Goal: Task Accomplishment & Management: Manage account settings

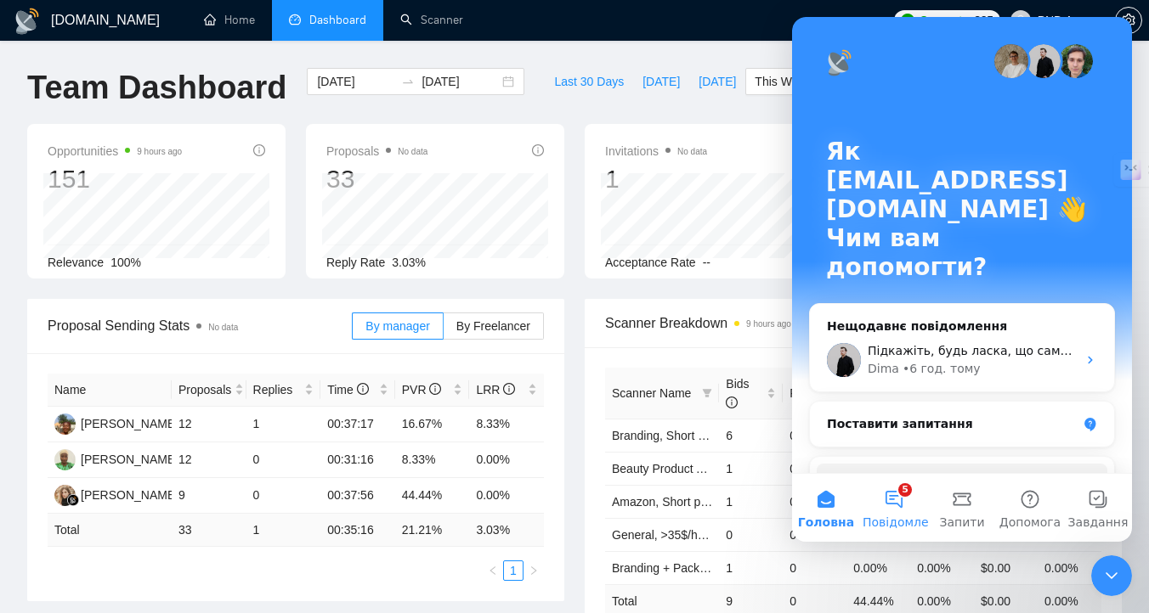
click at [901, 503] on button "5 Повідомлення" at bounding box center [894, 508] width 68 height 68
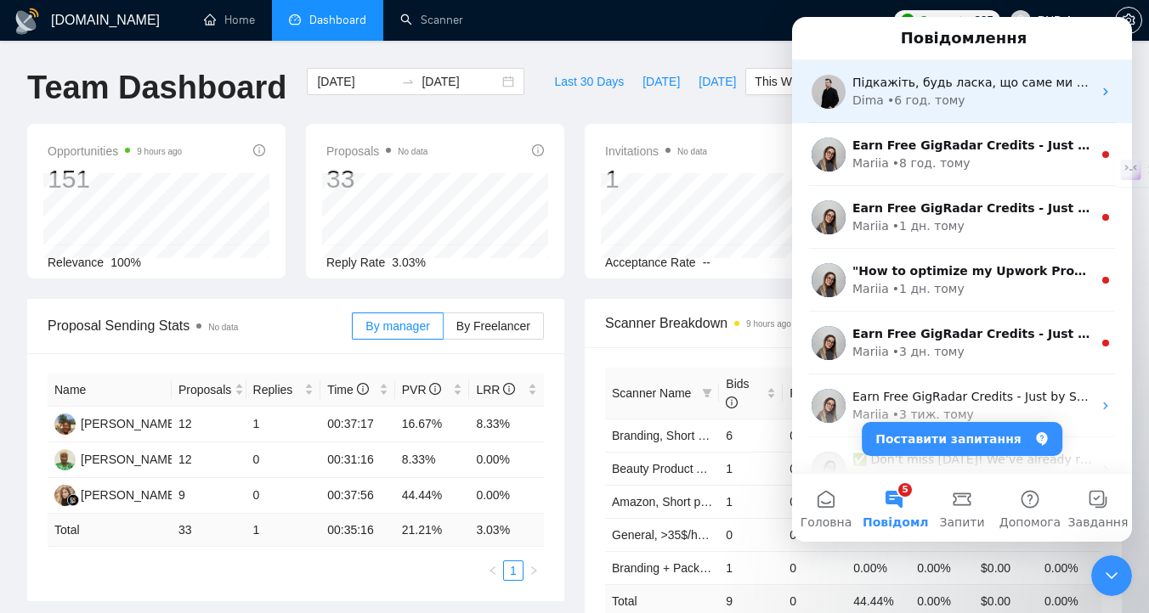
click at [981, 106] on div "[PERSON_NAME] • 6 год. тому" at bounding box center [972, 101] width 240 height 18
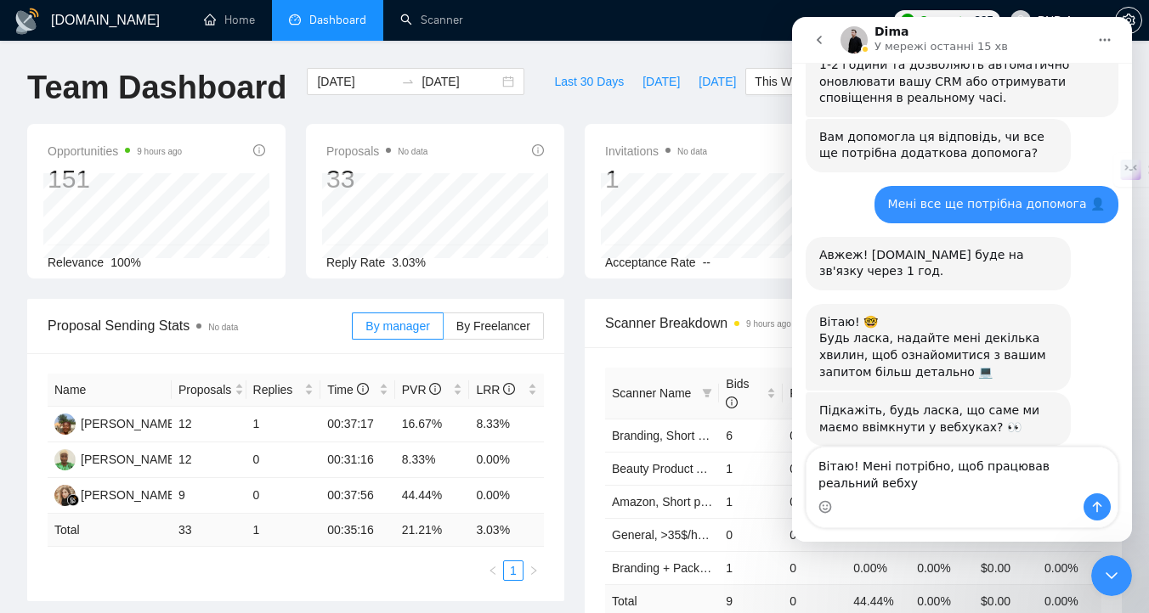
scroll to position [1208, 0]
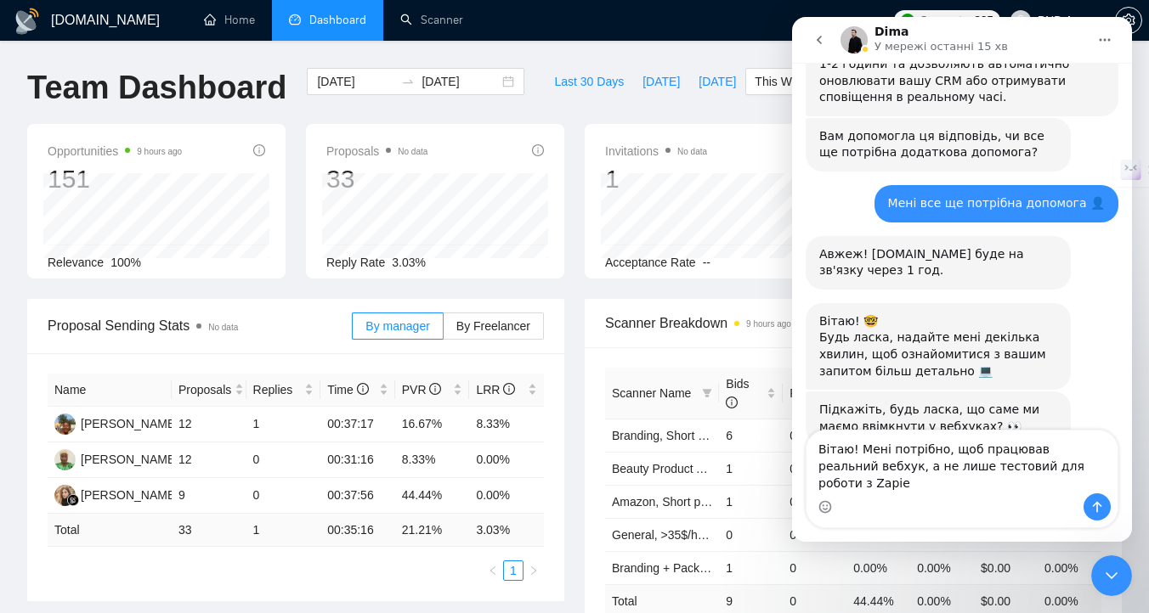
type textarea "Вітаю! Мені потрібно, щоб працював реальний вебхук, а не лише тестовий для робо…"
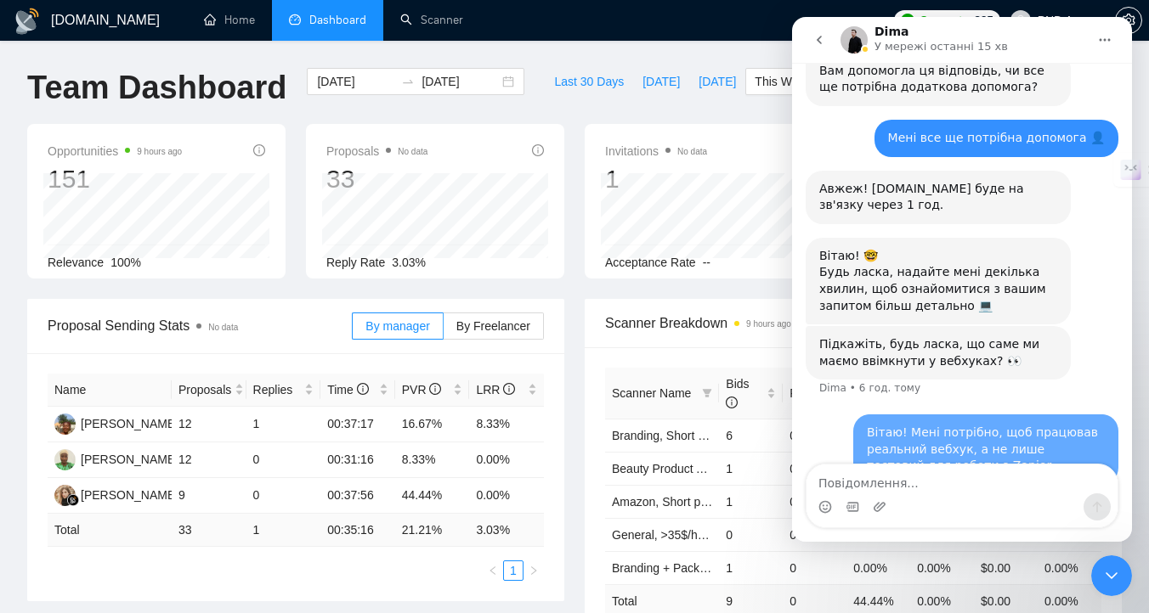
scroll to position [1275, 0]
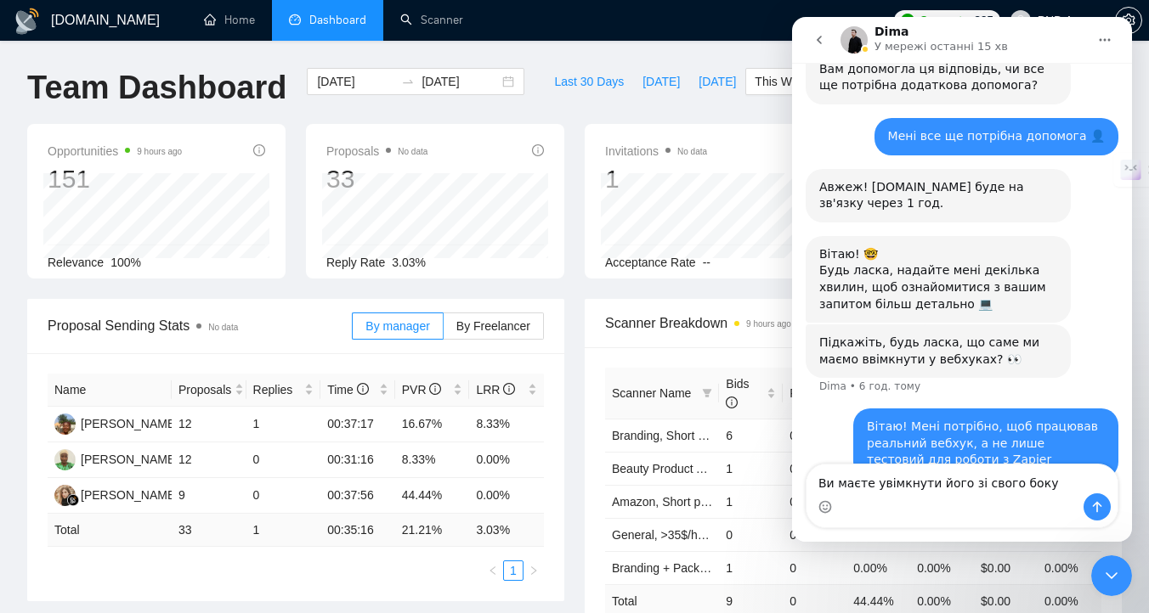
type textarea "Ви маєте увімкнути його зі свого боку?"
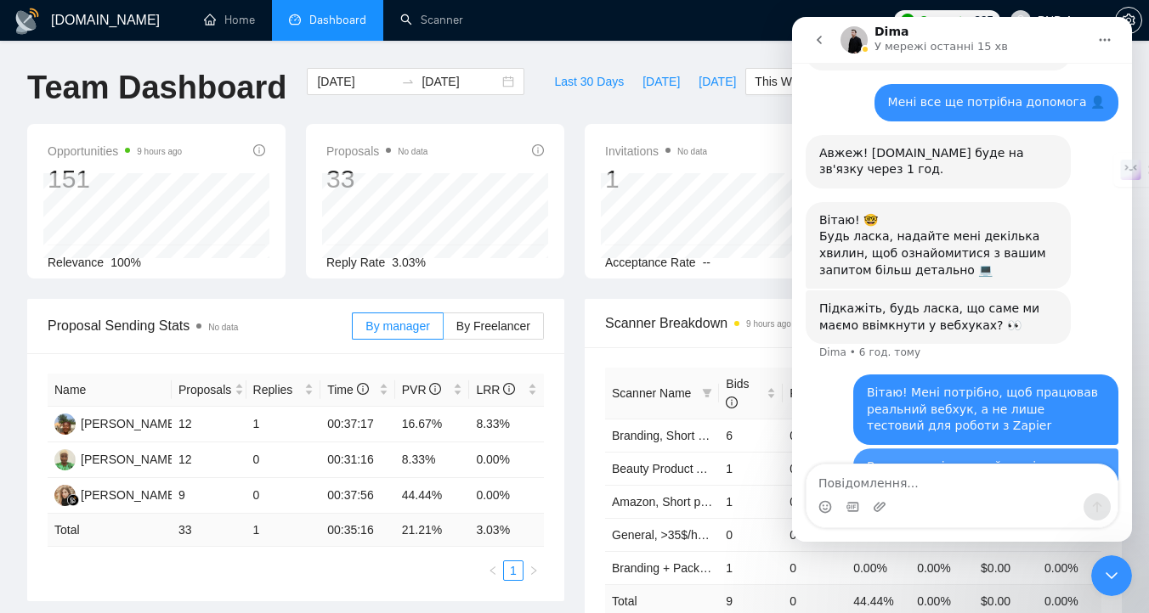
scroll to position [1314, 0]
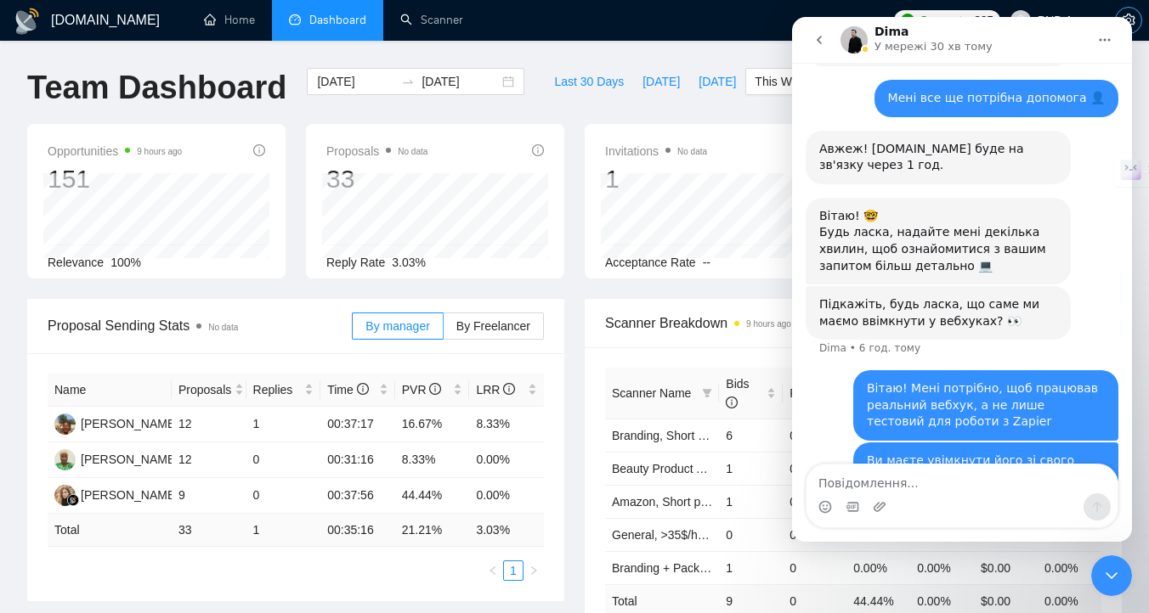
click at [1135, 10] on button "button" at bounding box center [1128, 20] width 27 height 27
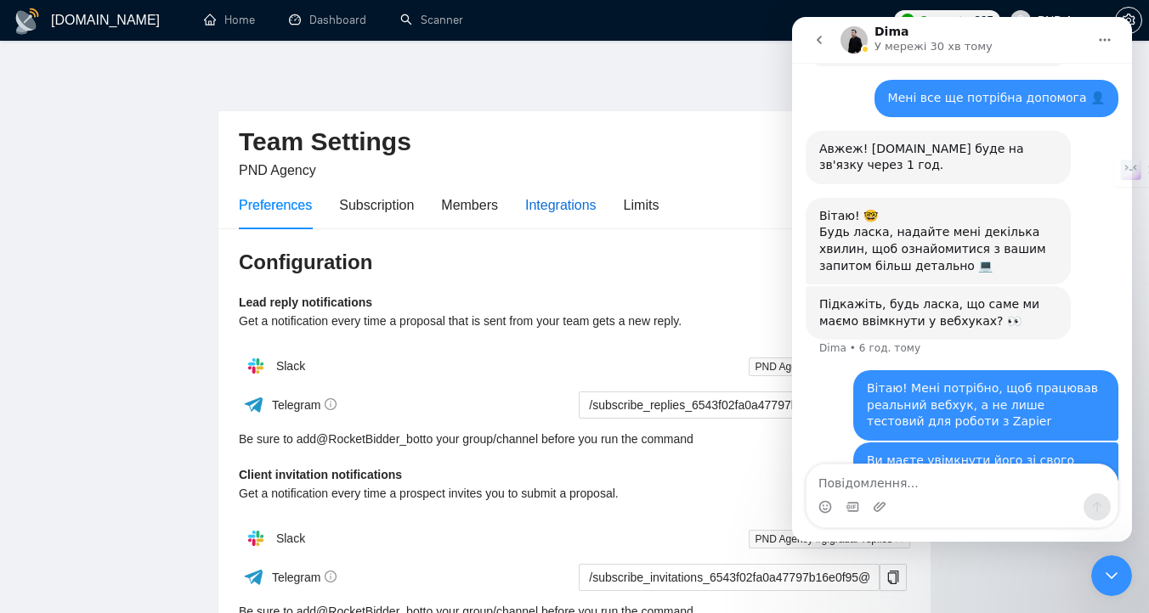
click at [591, 209] on div "Integrations" at bounding box center [560, 205] width 71 height 21
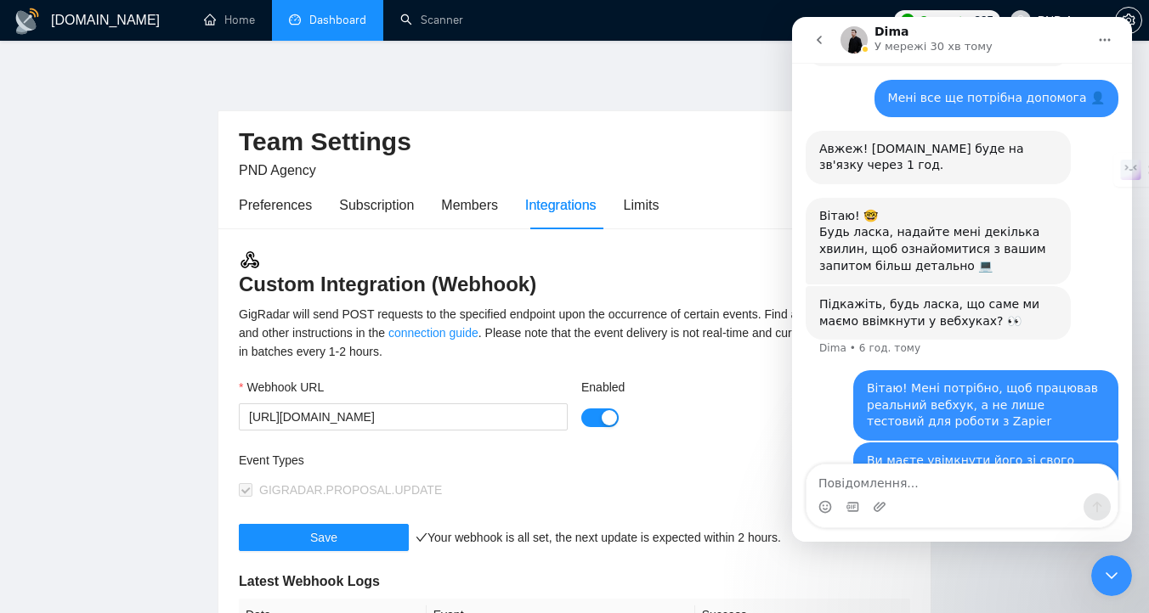
click at [337, 19] on link "Dashboard" at bounding box center [327, 20] width 77 height 14
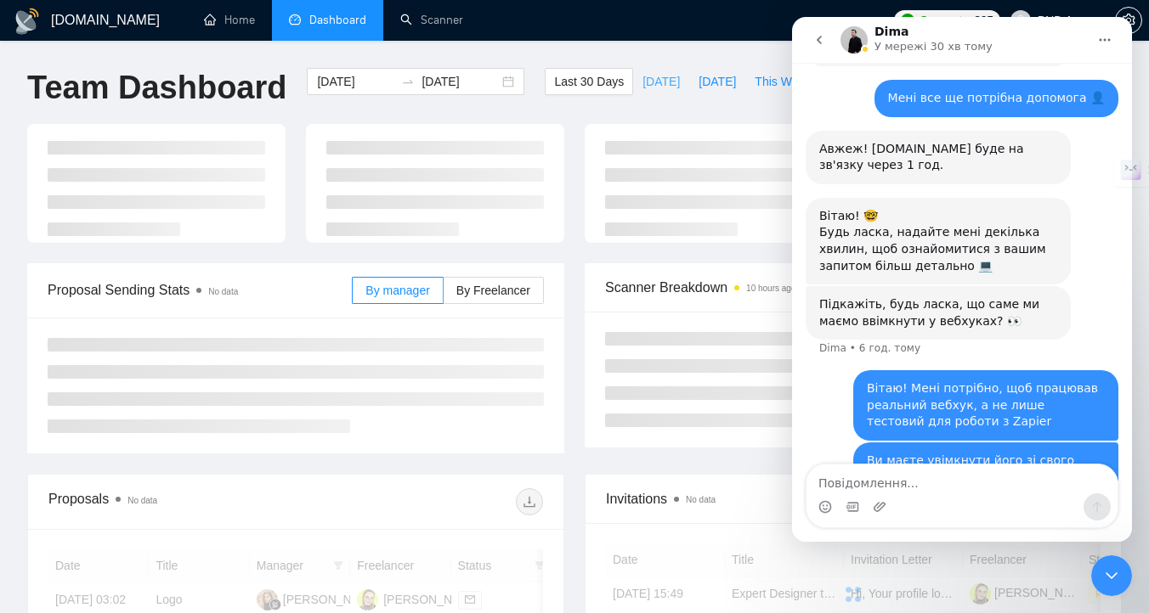
click at [658, 82] on span "[DATE]" at bounding box center [660, 81] width 37 height 19
type input "[DATE]"
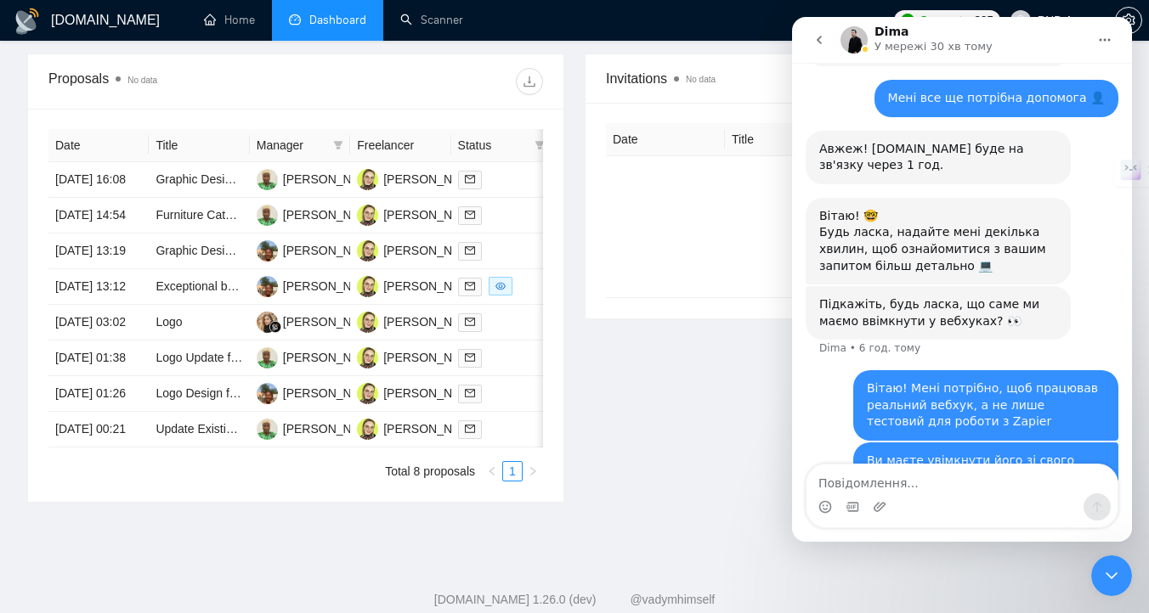
scroll to position [561, 0]
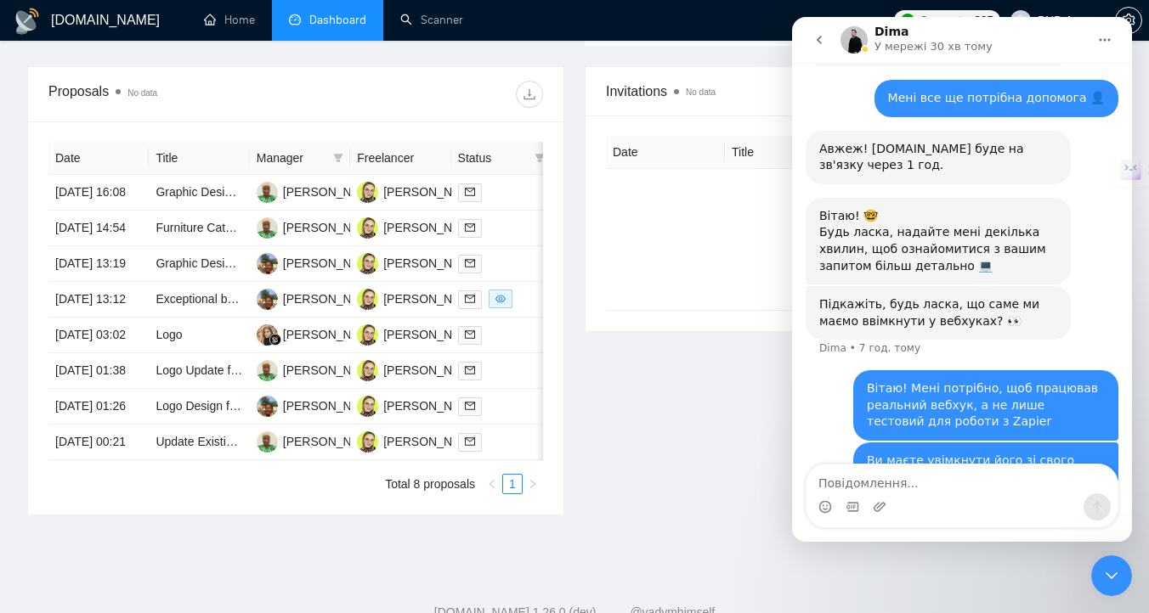
click at [1136, 8] on div at bounding box center [1128, 20] width 27 height 41
click at [1135, 18] on span "setting" at bounding box center [1128, 21] width 25 height 14
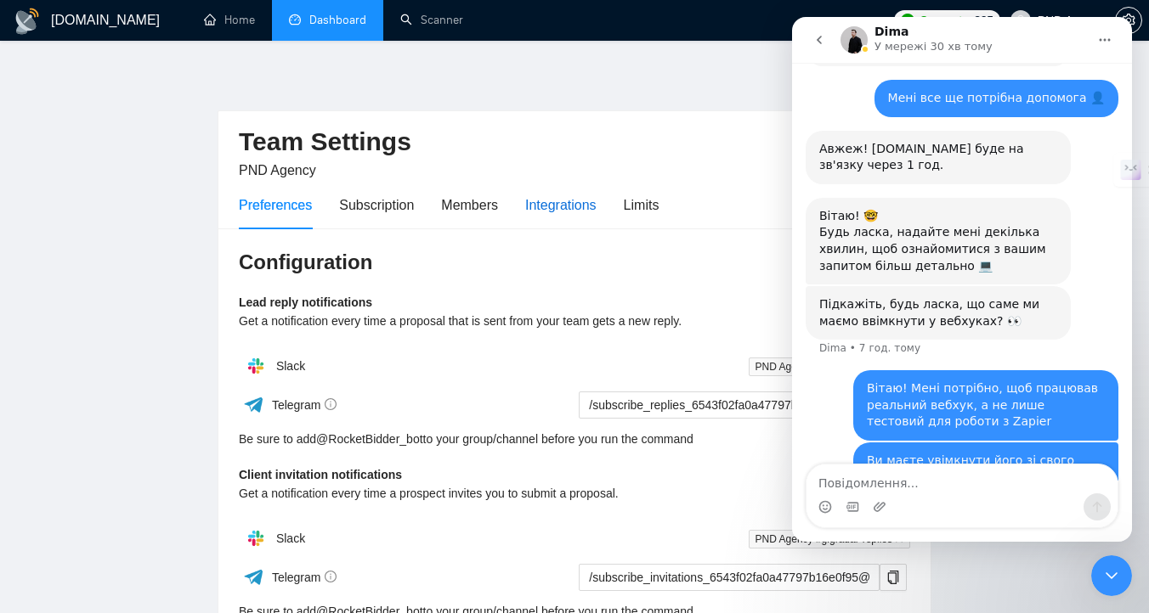
click at [579, 212] on div "Integrations" at bounding box center [560, 205] width 71 height 21
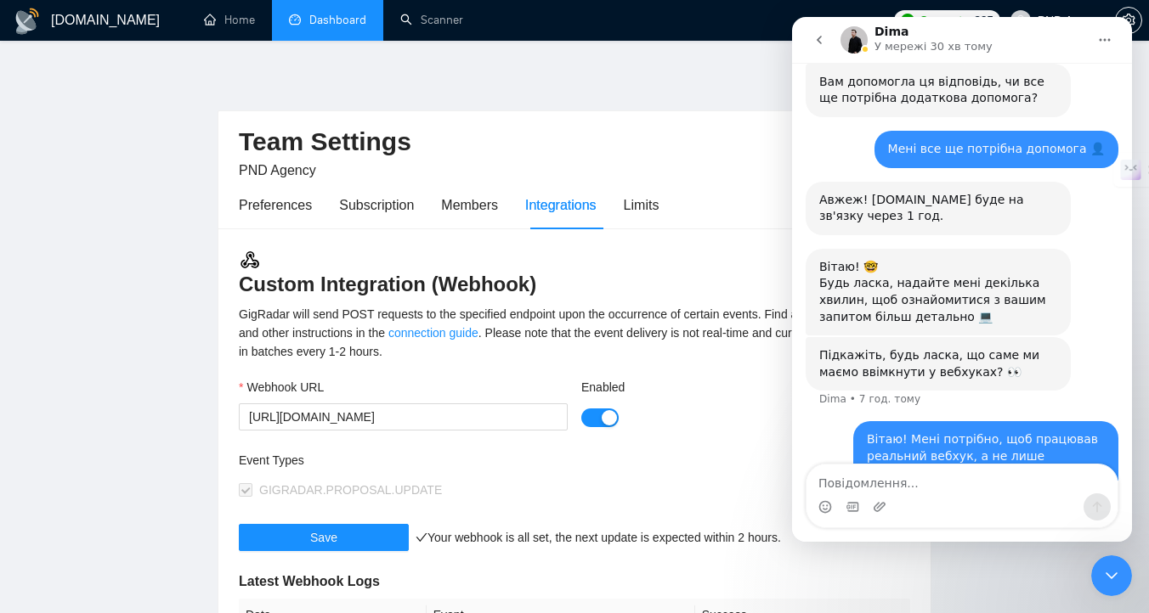
scroll to position [1314, 0]
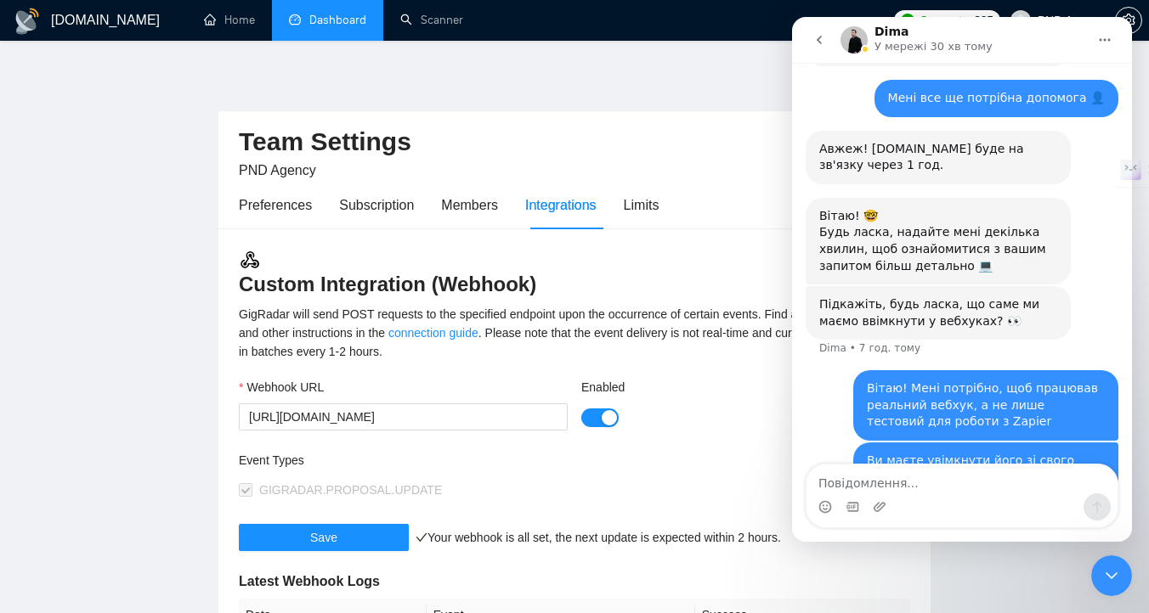
click at [338, 27] on link "Dashboard" at bounding box center [327, 20] width 77 height 14
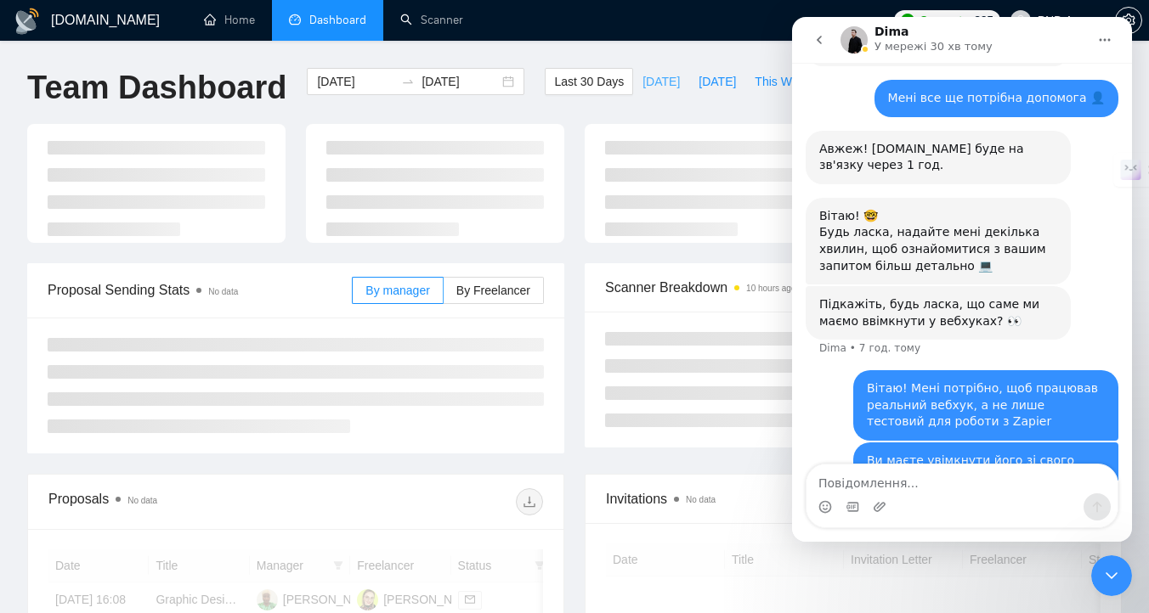
click at [650, 81] on span "[DATE]" at bounding box center [660, 81] width 37 height 19
type input "[DATE]"
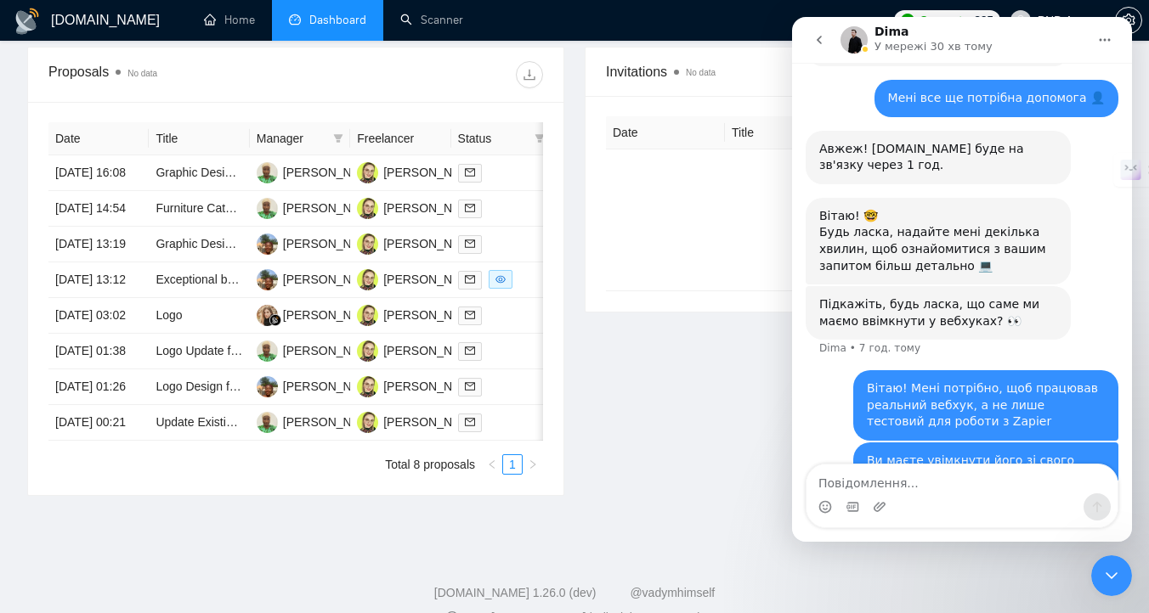
scroll to position [584, 0]
